Goal: Use online tool/utility: Utilize a website feature to perform a specific function

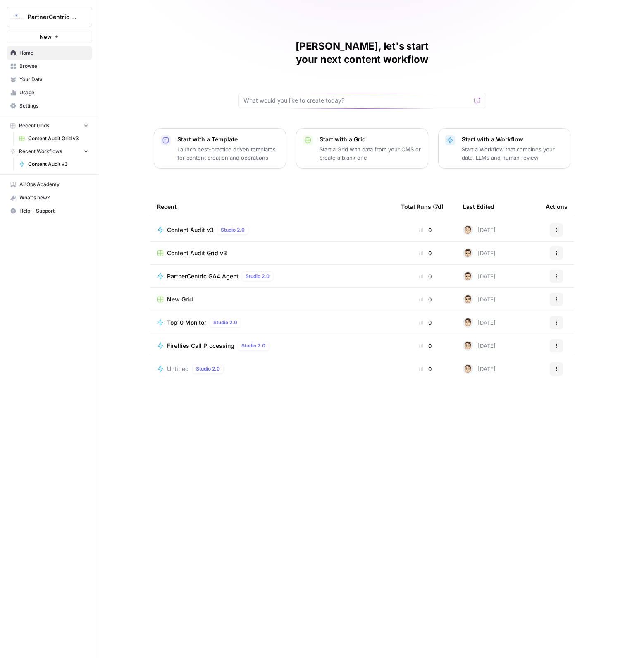
click at [30, 70] on link "Browse" at bounding box center [50, 66] width 86 height 13
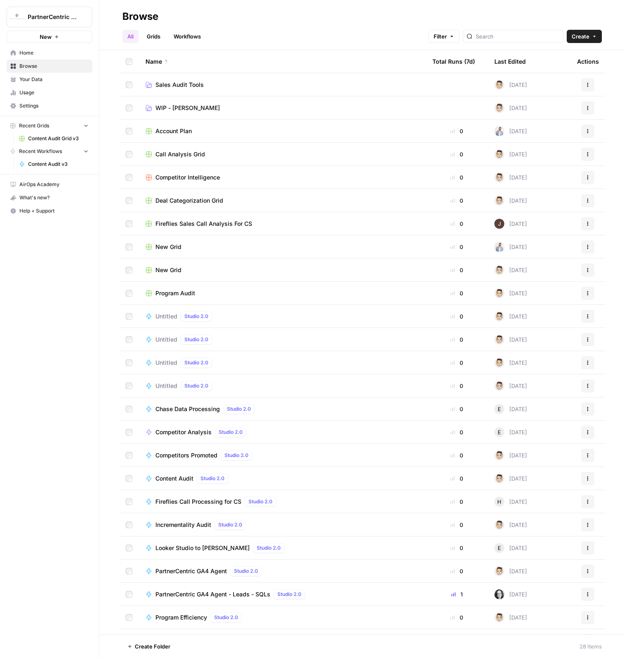
scroll to position [87, 0]
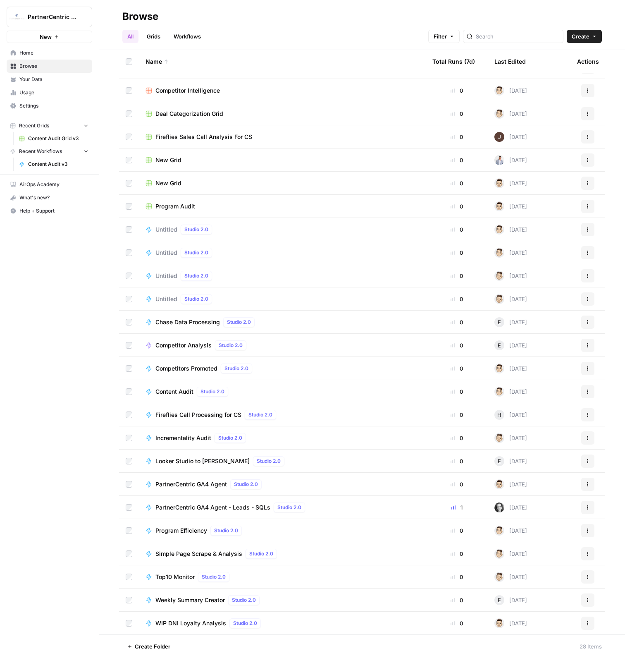
click at [204, 553] on span "Simple Page Scrape & Analysis" at bounding box center [198, 553] width 87 height 8
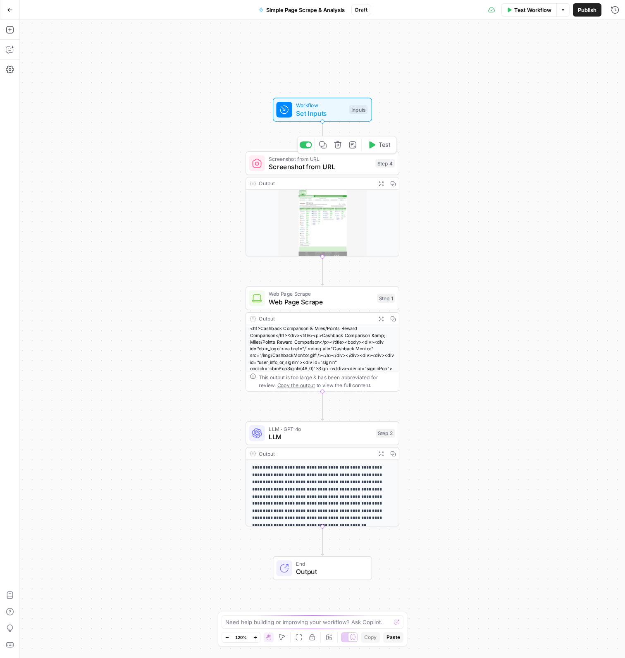
click at [329, 163] on span "Screenshot from URL" at bounding box center [320, 167] width 103 height 10
